Goal: Transaction & Acquisition: Purchase product/service

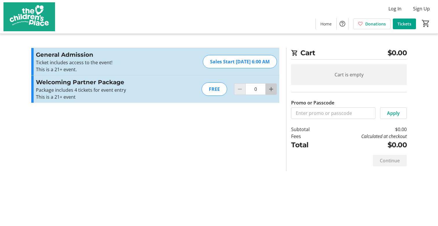
click at [270, 90] on mat-icon "Increment by one" at bounding box center [271, 89] width 7 height 7
type input "4"
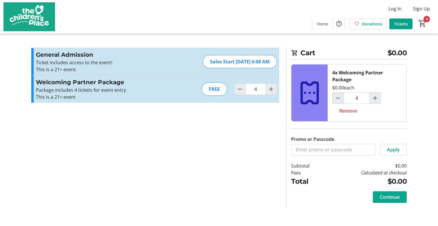
click at [392, 198] on span "Continue" at bounding box center [390, 197] width 20 height 7
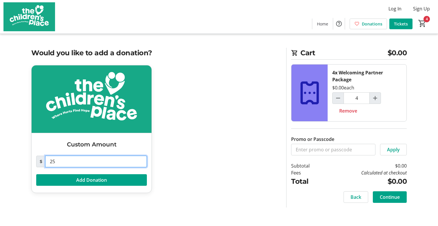
click at [79, 162] on input "25" at bounding box center [96, 162] width 102 height 12
type input "2"
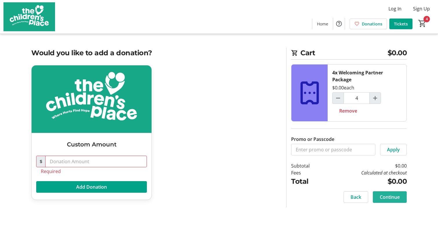
click at [393, 199] on span "Continue" at bounding box center [390, 197] width 20 height 7
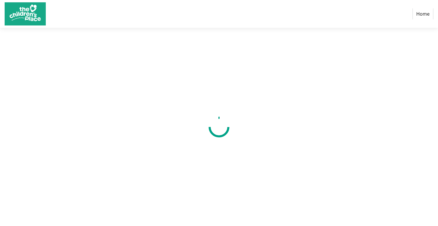
select select "US"
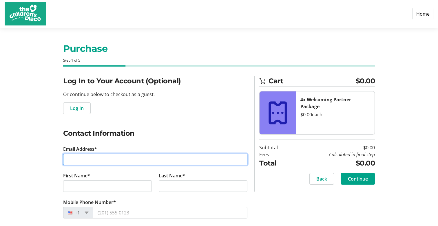
click at [137, 158] on input "Email Address*" at bounding box center [155, 160] width 184 height 12
type input "[PERSON_NAME][EMAIL_ADDRESS][DOMAIN_NAME]"
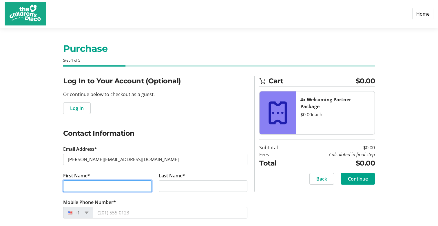
click at [106, 190] on input "First Name*" at bounding box center [107, 186] width 89 height 12
type input "[PERSON_NAME]"
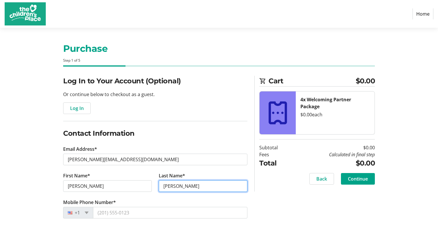
type input "[PERSON_NAME]"
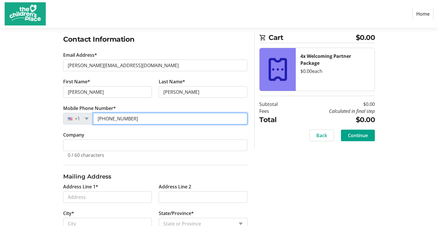
scroll to position [138, 0]
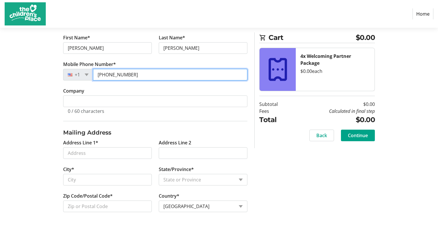
type input "[PHONE_NUMBER]"
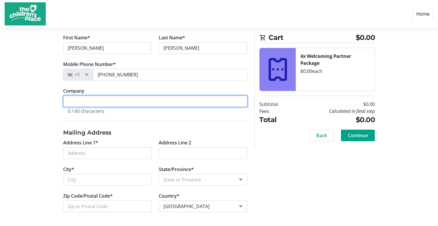
click at [98, 97] on input "Company" at bounding box center [155, 102] width 184 height 12
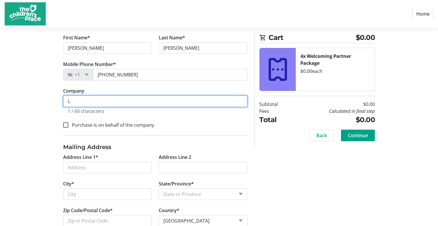
scroll to position [152, 0]
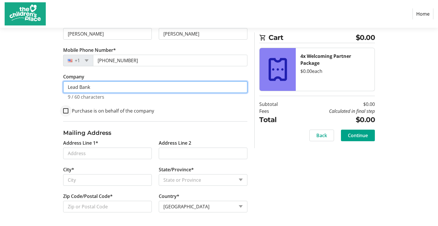
type input "Lead Bank"
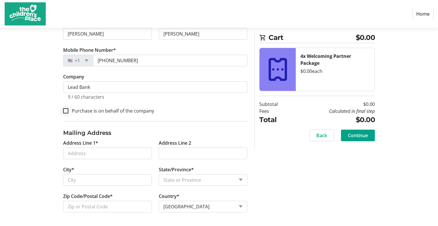
click at [69, 112] on div at bounding box center [66, 111] width 14 height 14
checkbox input "true"
click at [109, 155] on input "Address Line 1*" at bounding box center [107, 154] width 89 height 12
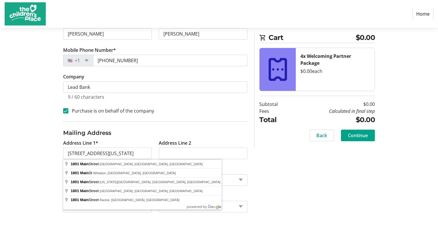
type input "[STREET_ADDRESS]"
type input "[US_STATE][GEOGRAPHIC_DATA]"
select select "MO"
type input "64108"
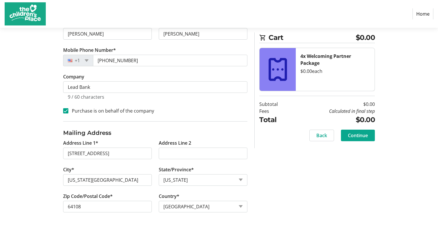
click at [351, 139] on span at bounding box center [358, 136] width 34 height 14
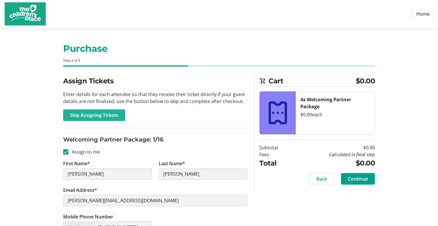
click at [111, 116] on span "Skip Assigning Tickets" at bounding box center [94, 115] width 48 height 7
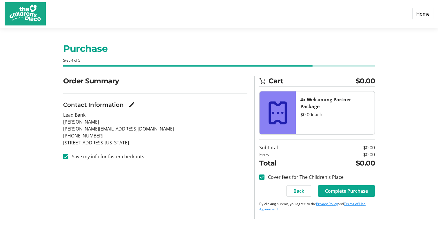
click at [341, 194] on span at bounding box center [346, 191] width 57 height 14
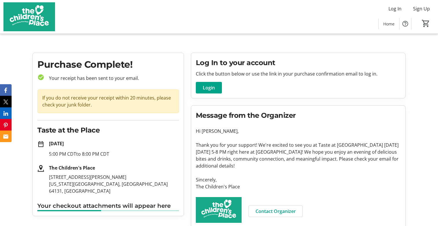
scroll to position [9, 0]
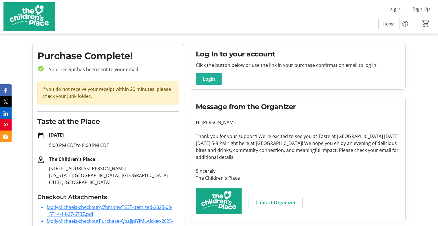
click at [214, 78] on span "Login" at bounding box center [209, 79] width 12 height 7
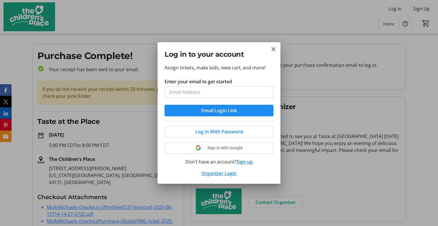
click at [224, 95] on input "Enter your email to get started" at bounding box center [219, 92] width 109 height 12
type input "[PERSON_NAME][EMAIL_ADDRESS][DOMAIN_NAME]"
click at [243, 113] on span "submit" at bounding box center [219, 111] width 109 height 14
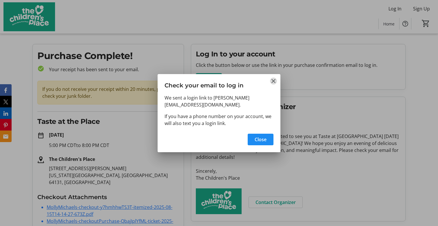
click at [272, 81] on mat-icon "Close" at bounding box center [273, 81] width 7 height 7
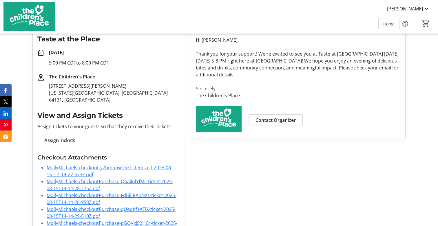
scroll to position [96, 0]
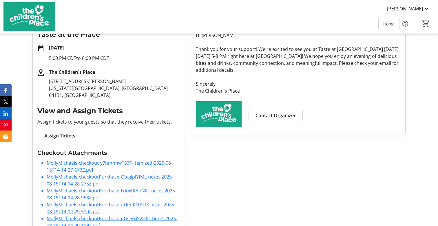
click at [62, 136] on span "Assign Tickets" at bounding box center [59, 135] width 31 height 7
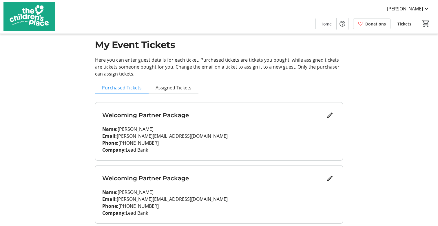
scroll to position [10, 0]
click at [168, 89] on span "Assigned Tickets" at bounding box center [174, 88] width 36 height 5
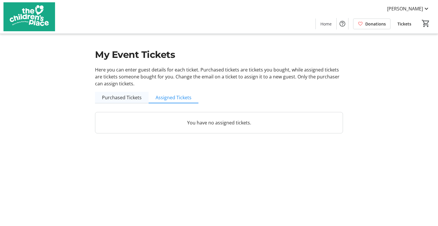
click at [122, 101] on span "Purchased Tickets" at bounding box center [122, 98] width 40 height 12
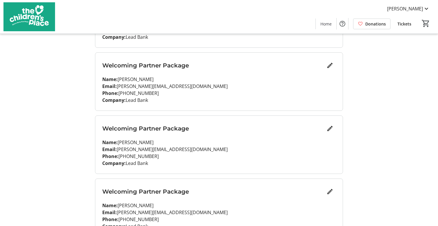
scroll to position [536, 0]
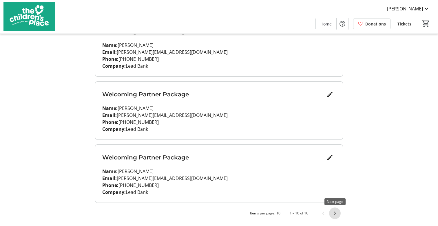
click at [337, 214] on span "Next page" at bounding box center [335, 214] width 12 height 12
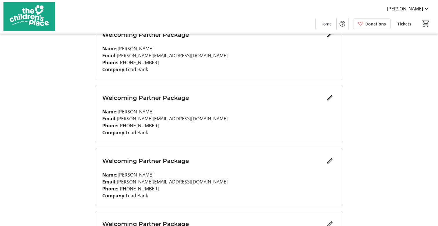
scroll to position [0, 0]
